Goal: Task Accomplishment & Management: Use online tool/utility

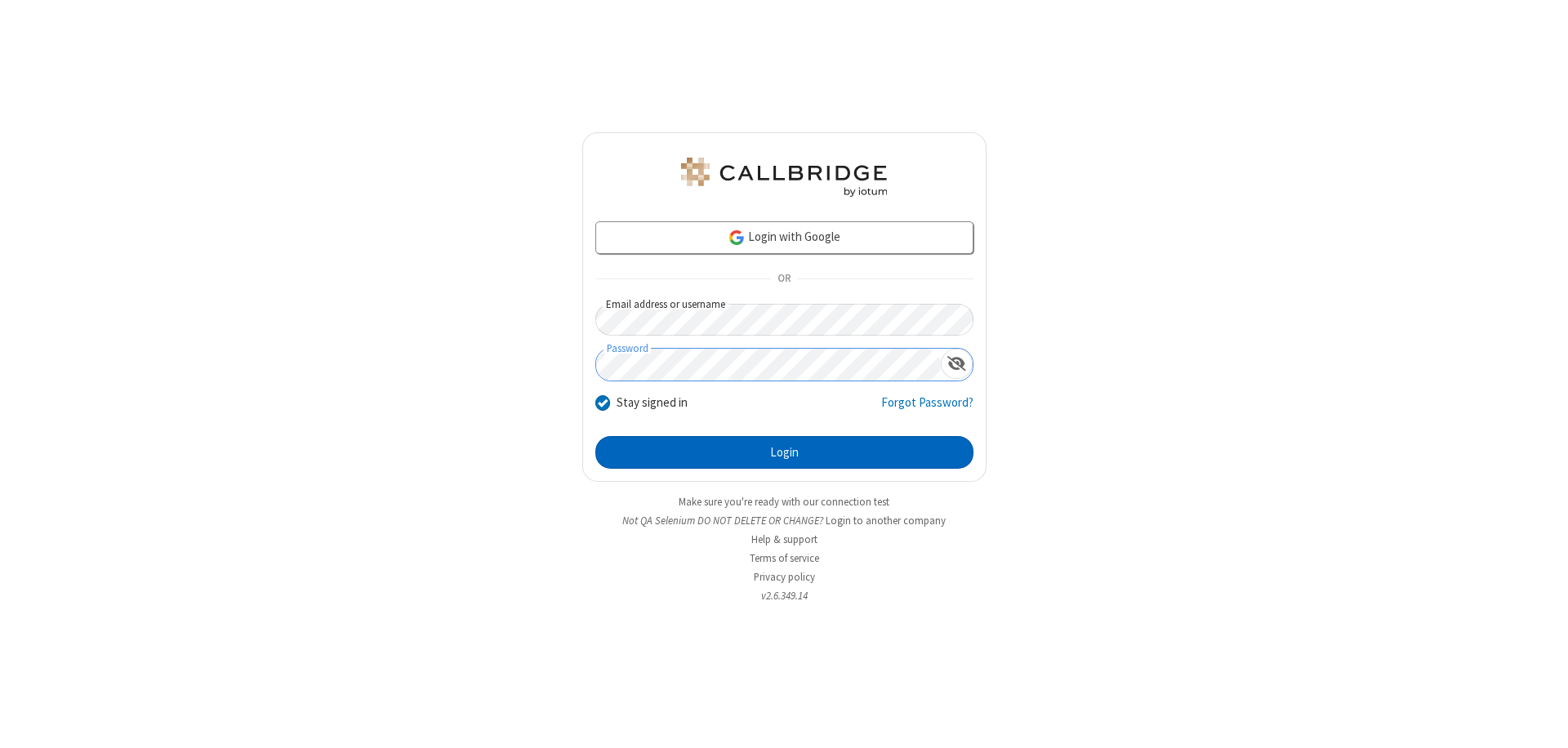
click at [784, 452] on button "Login" at bounding box center [784, 452] width 378 height 32
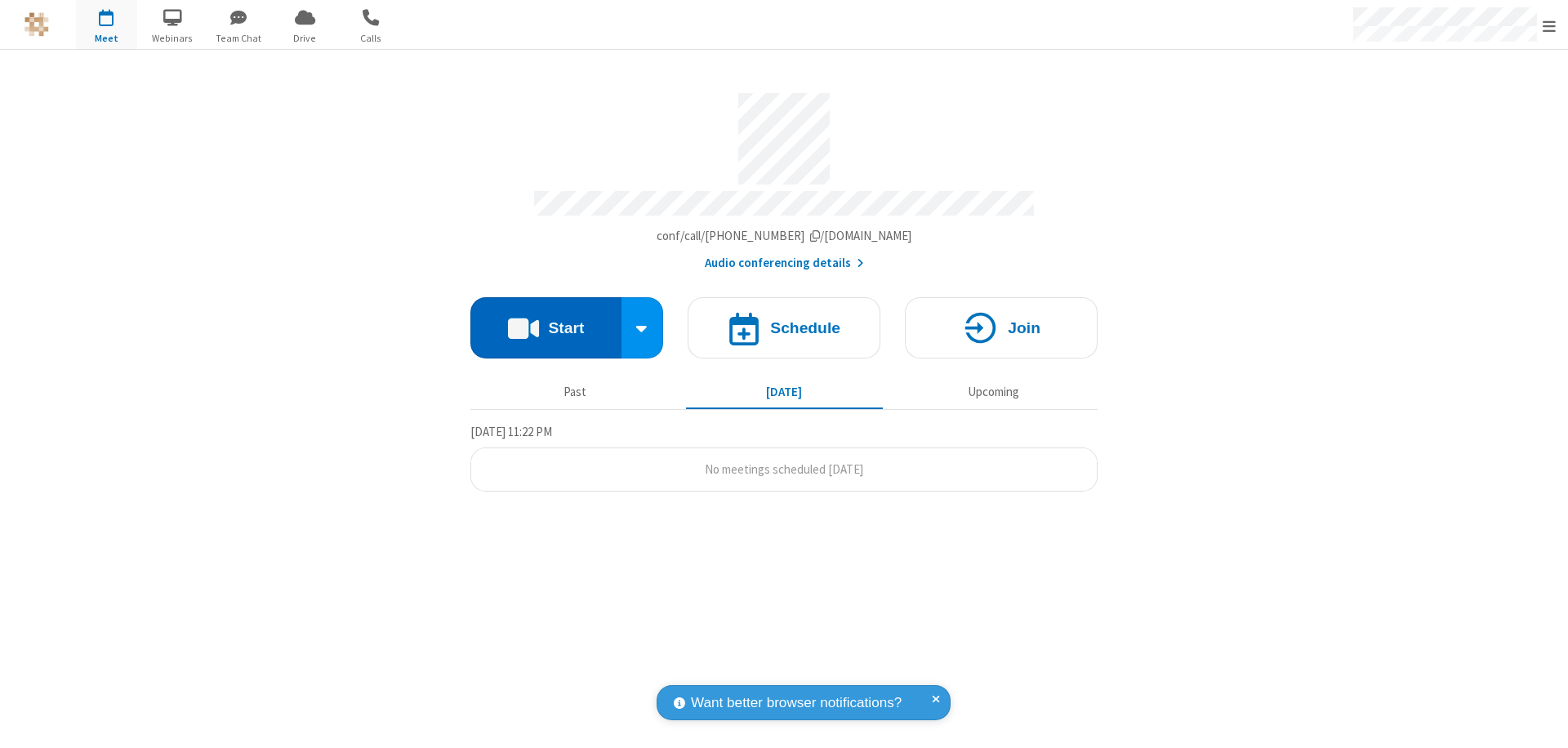
click at [546, 320] on button "Start" at bounding box center [546, 328] width 151 height 61
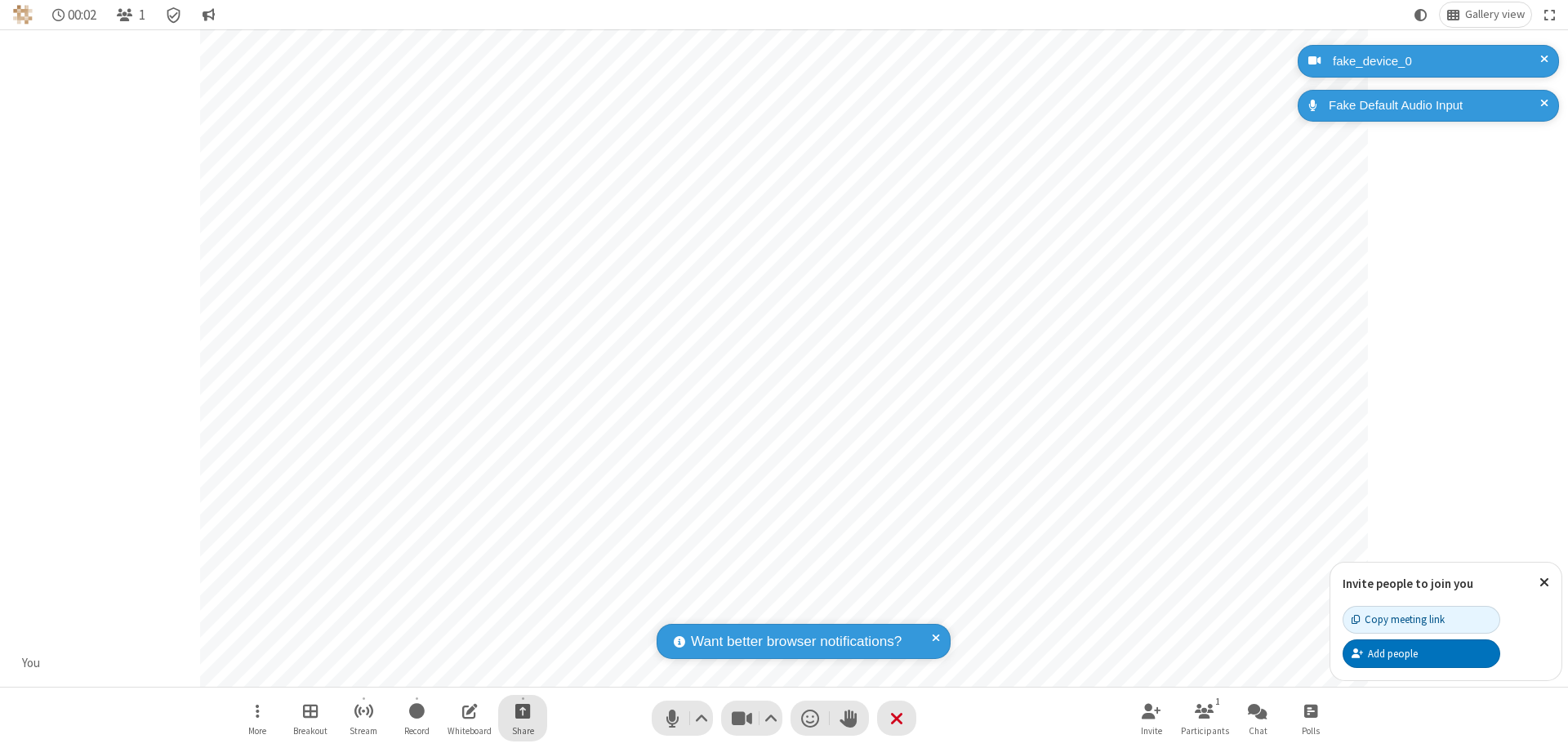
click at [523, 710] on span "Start sharing" at bounding box center [523, 710] width 15 height 21
click at [456, 643] on span "Present files & media" at bounding box center [456, 643] width 19 height 14
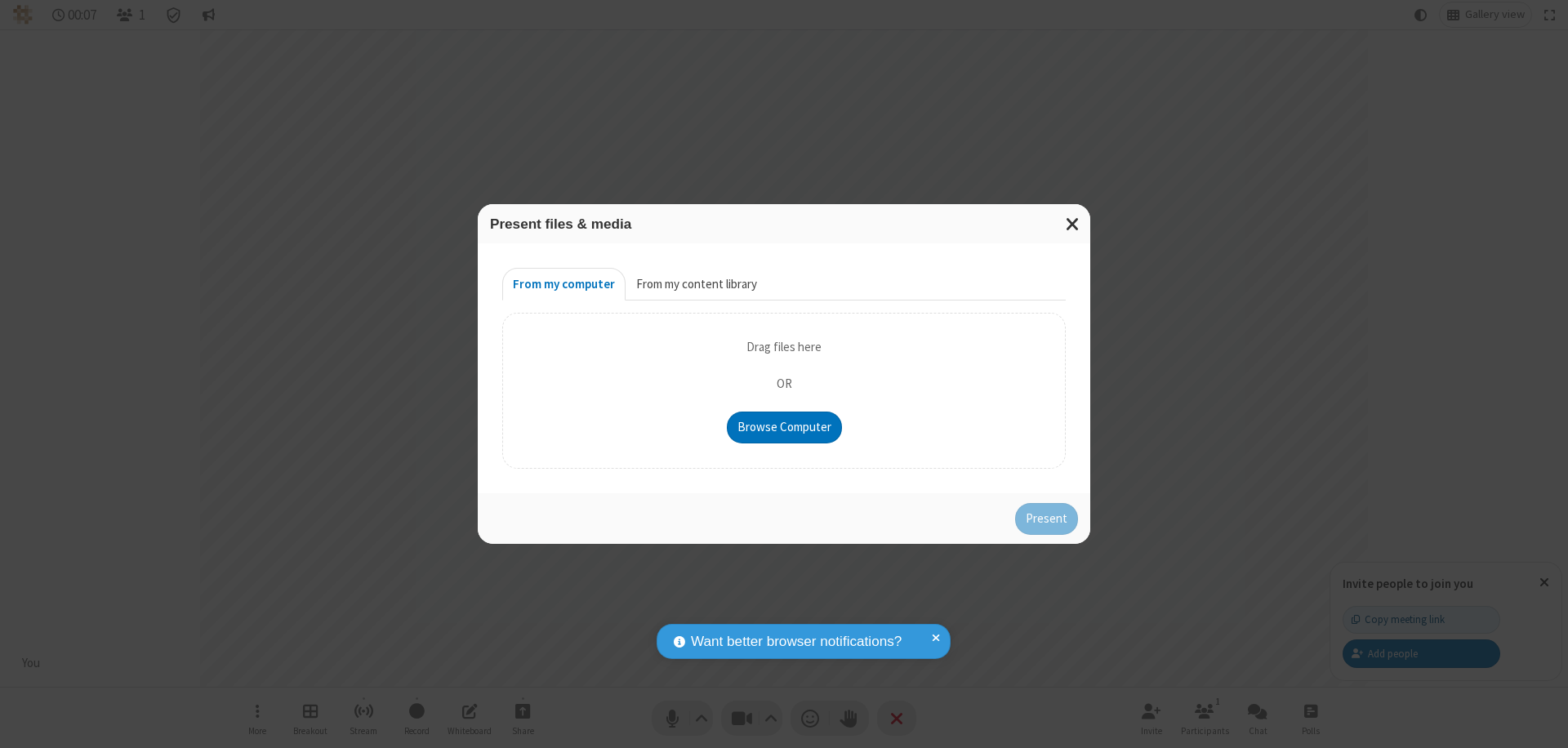
click at [695, 284] on button "From my content library" at bounding box center [697, 284] width 142 height 32
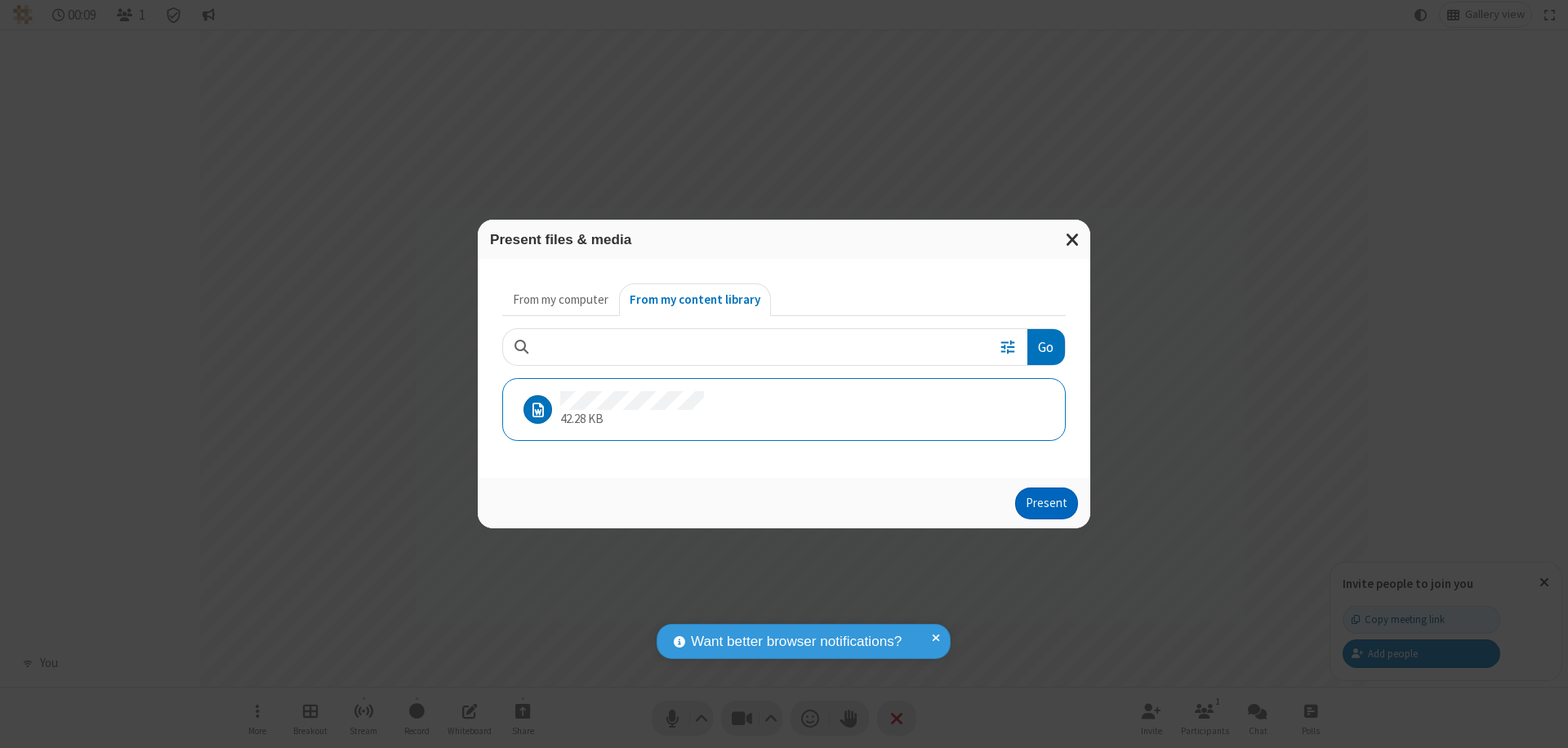
click at [1048, 503] on button "Present" at bounding box center [1047, 504] width 63 height 32
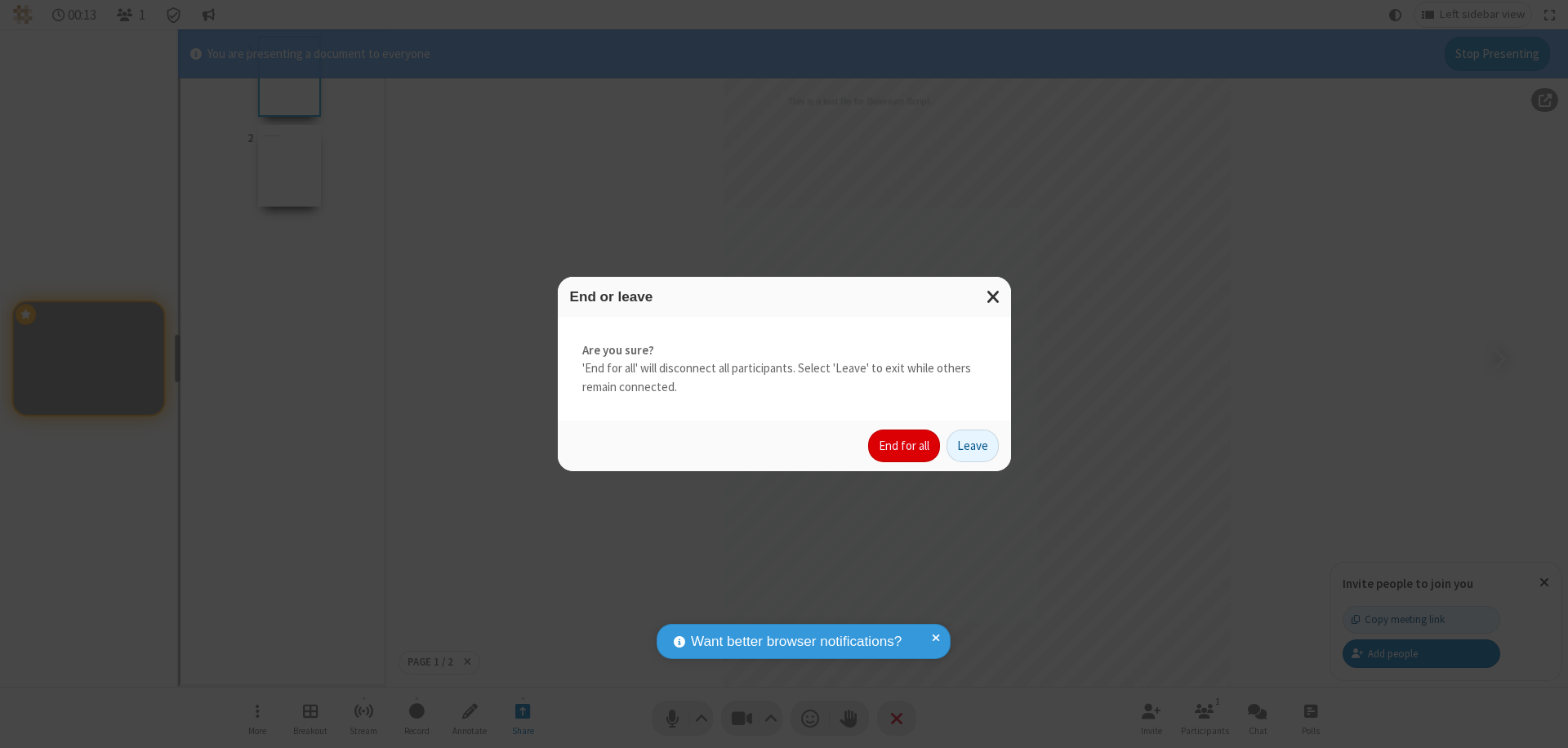
click at [905, 446] on button "End for all" at bounding box center [904, 445] width 72 height 32
